Goal: Information Seeking & Learning: Learn about a topic

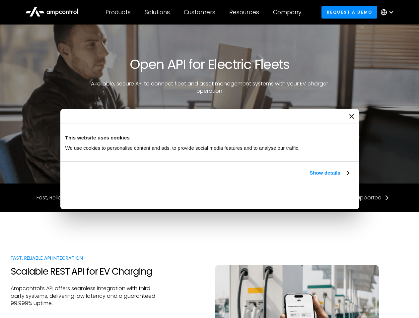
click at [309, 177] on link "Show details" at bounding box center [328, 173] width 39 height 8
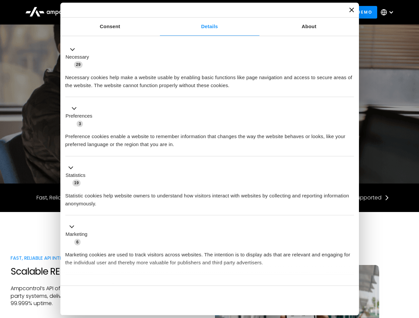
click at [350, 90] on div "Necessary cookies help make a website usable by enabling basic functions like p…" at bounding box center [209, 79] width 289 height 21
click at [204, 12] on div "Customers" at bounding box center [200, 12] width 32 height 7
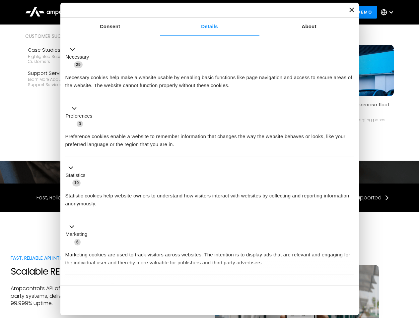
click at [118, 12] on div "Products" at bounding box center [117, 12] width 25 height 7
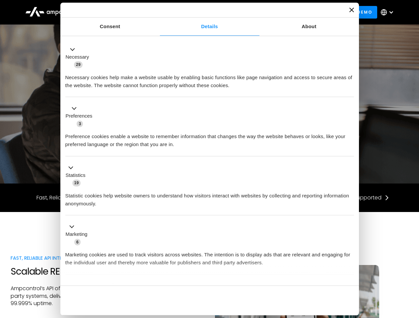
click at [158, 12] on div "Solutions" at bounding box center [157, 12] width 25 height 7
click at [201, 12] on div "Customers" at bounding box center [200, 12] width 32 height 7
click at [245, 12] on div "Resources" at bounding box center [244, 12] width 30 height 7
click at [289, 12] on div "Company" at bounding box center [287, 12] width 28 height 7
click at [389, 12] on div at bounding box center [390, 12] width 5 height 5
